Goal: Information Seeking & Learning: Check status

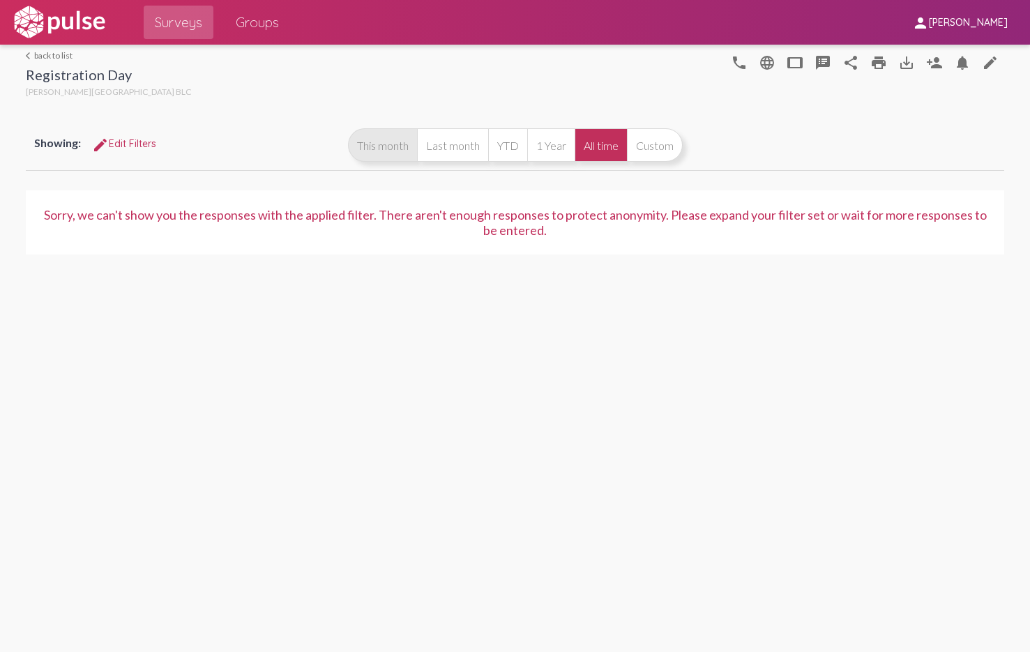
click at [384, 140] on button "This month" at bounding box center [382, 144] width 69 height 33
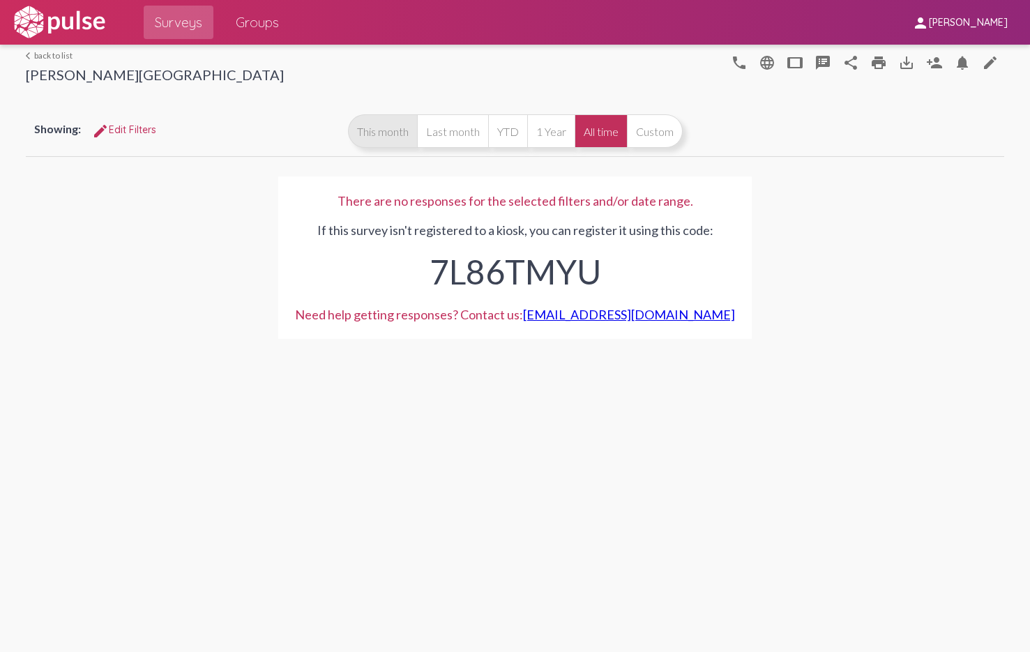
click at [387, 135] on button "This month" at bounding box center [382, 130] width 69 height 33
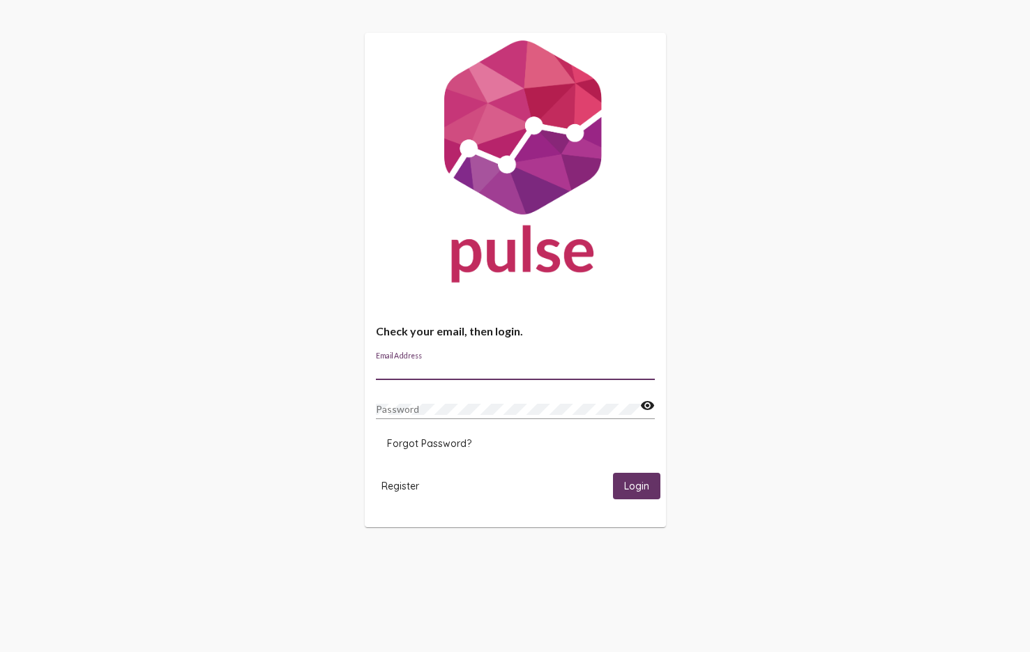
click at [412, 373] on input "Email Address" at bounding box center [515, 369] width 279 height 11
type input "[EMAIL_ADDRESS][DOMAIN_NAME]"
click at [451, 400] on div "Password" at bounding box center [508, 405] width 264 height 27
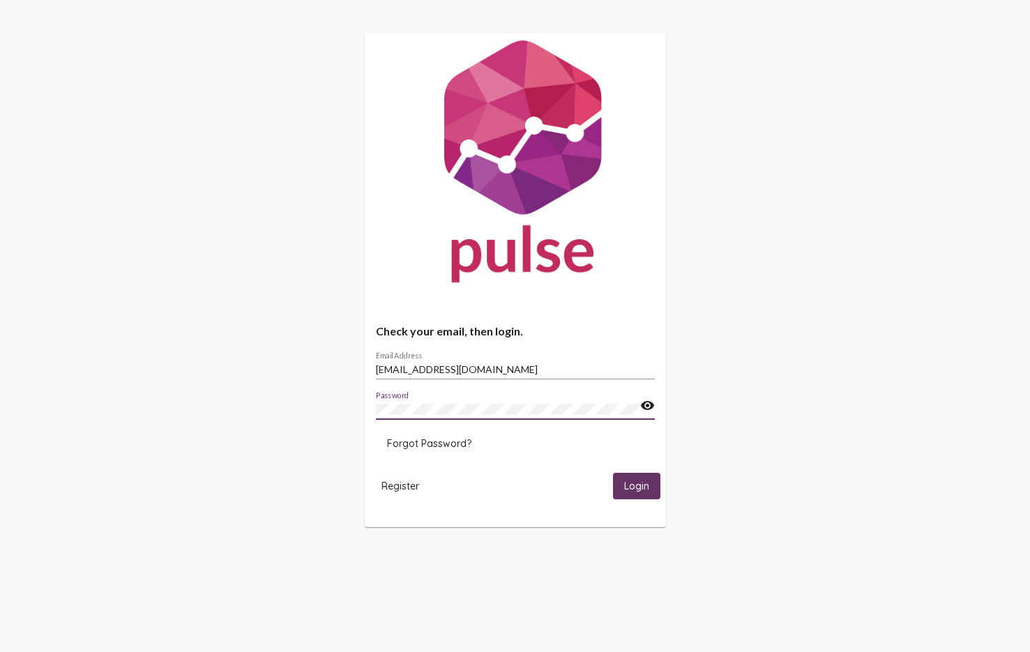
click at [613, 473] on button "Login" at bounding box center [636, 486] width 47 height 26
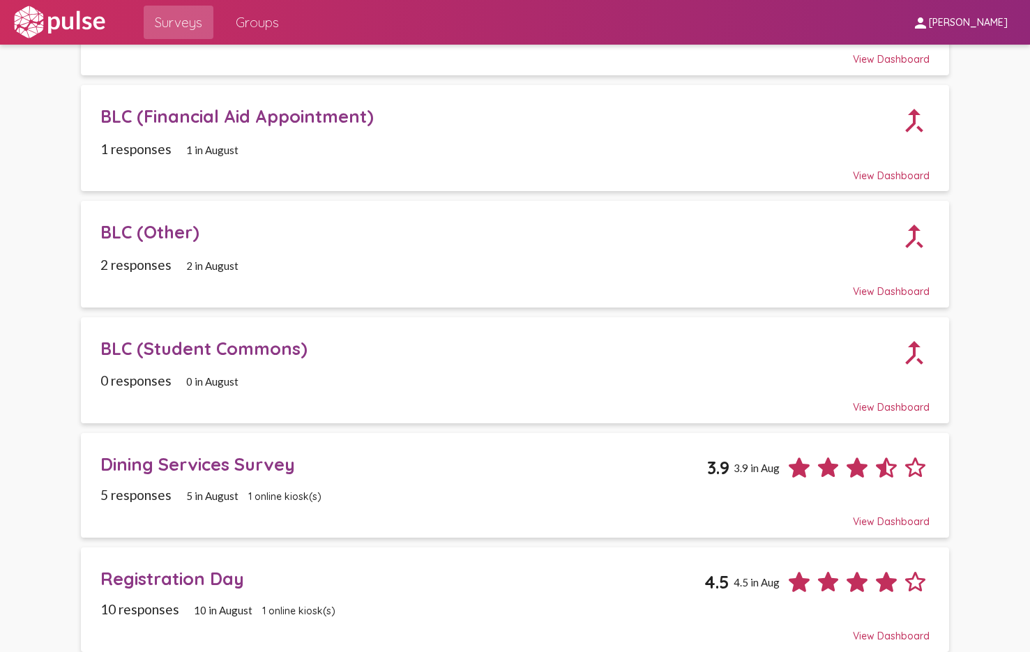
scroll to position [366, 0]
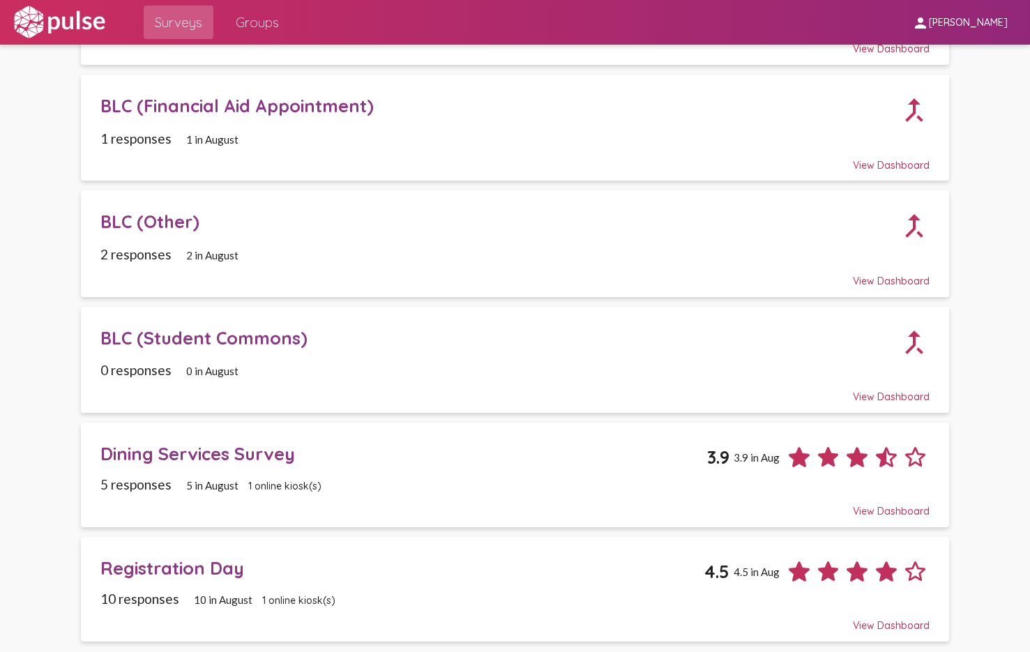
click at [389, 488] on div "5 responses 5 in [DATE] online kiosk(s)" at bounding box center [514, 484] width 829 height 16
